Goal: Information Seeking & Learning: Find specific fact

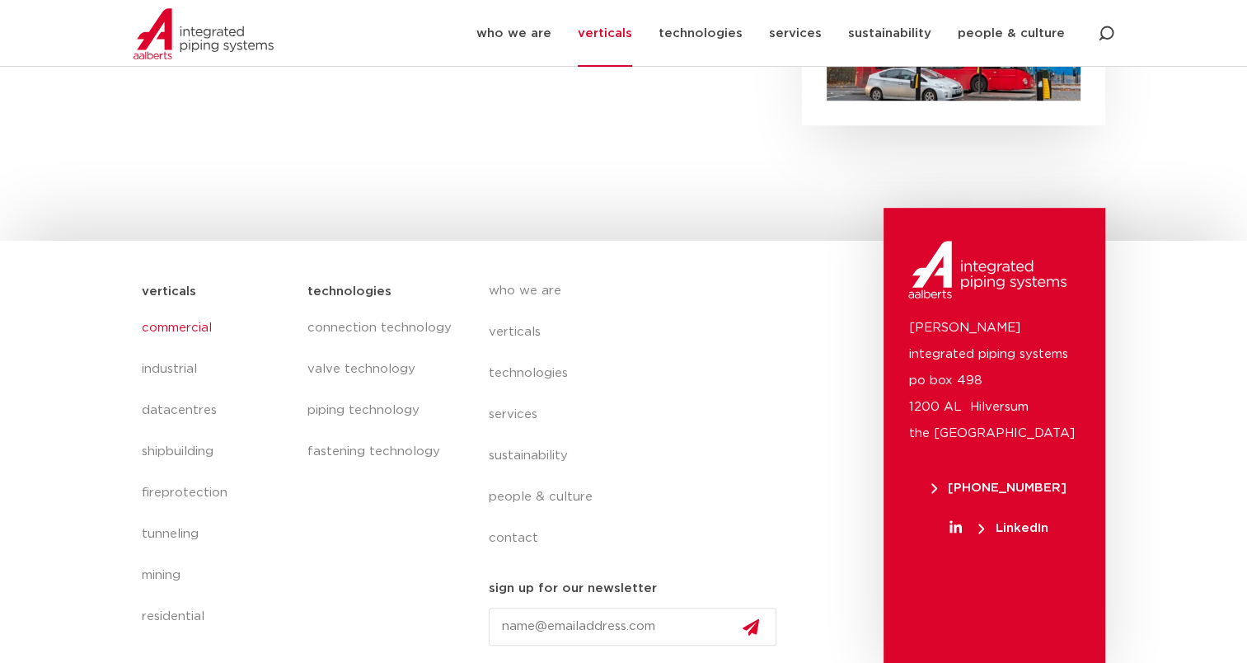
scroll to position [1096, 0]
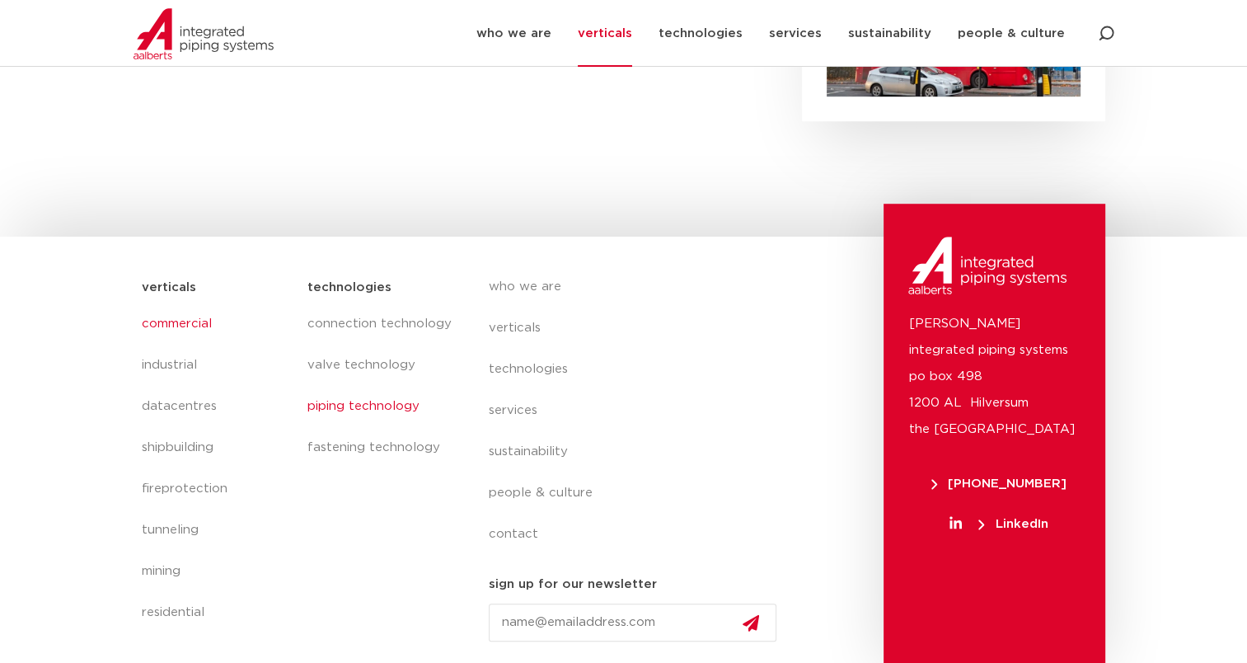
click at [373, 405] on link "piping technology" at bounding box center [381, 406] width 148 height 41
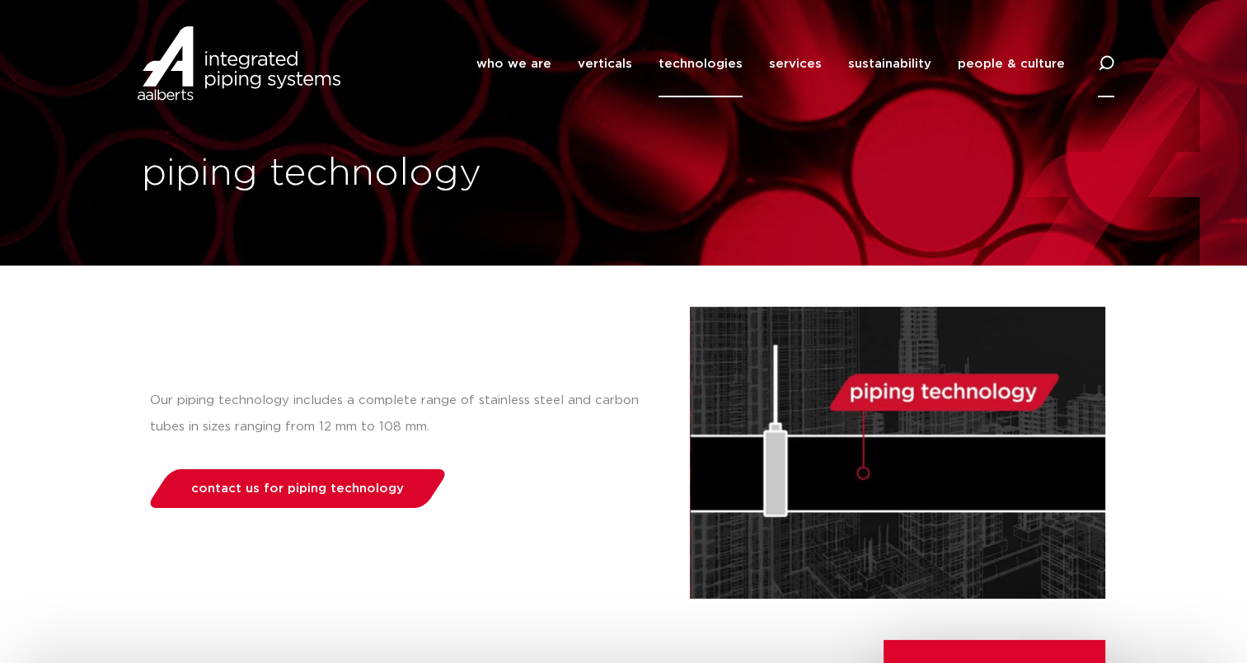
click at [1101, 69] on icon at bounding box center [1106, 63] width 16 height 16
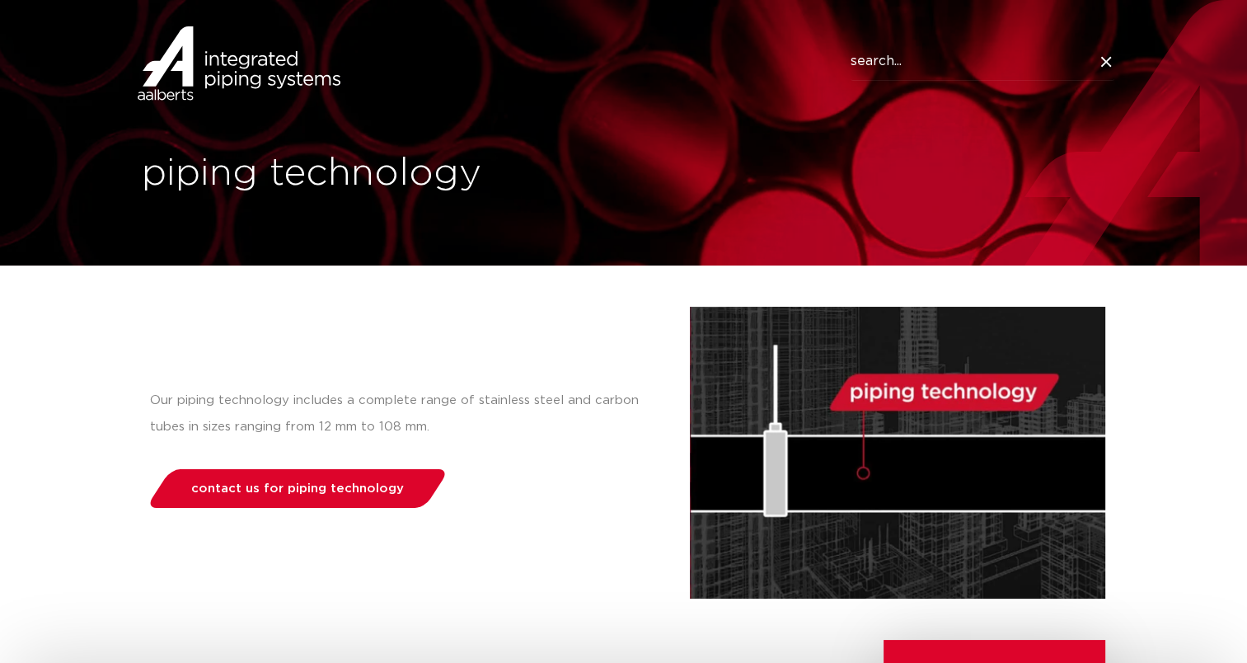
click at [889, 65] on input "Search" at bounding box center [983, 62] width 264 height 38
type input "phenolic blocks"
click button "Search" at bounding box center [0, 0] width 0 height 0
